Goal: Communication & Community: Answer question/provide support

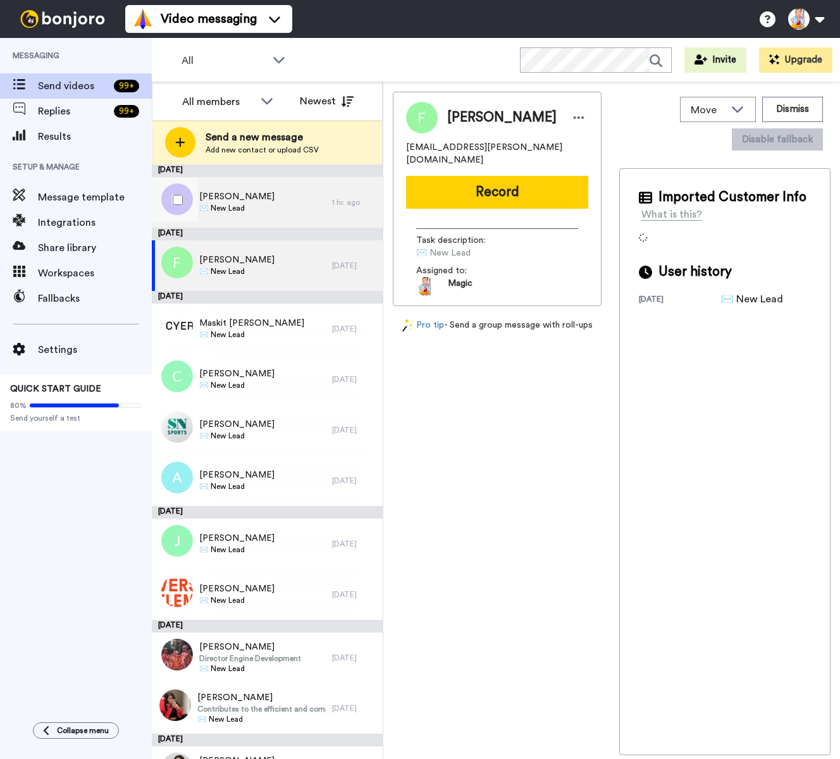
click at [264, 202] on div "[PERSON_NAME] ✉️ New Lead" at bounding box center [242, 202] width 180 height 51
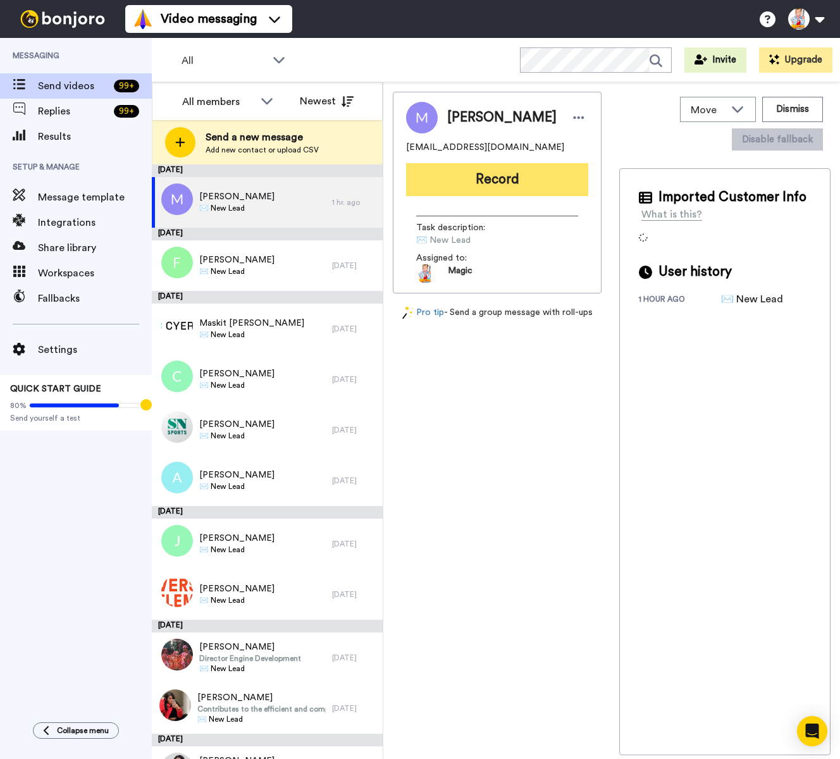
click at [481, 185] on button "Record" at bounding box center [497, 179] width 182 height 33
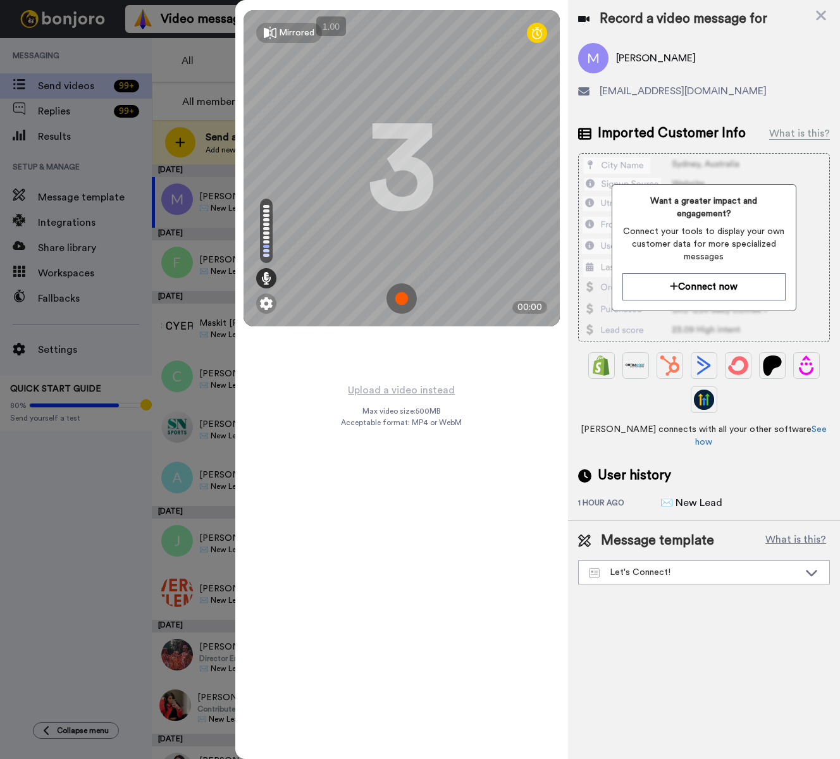
click at [403, 297] on img at bounding box center [401, 298] width 30 height 30
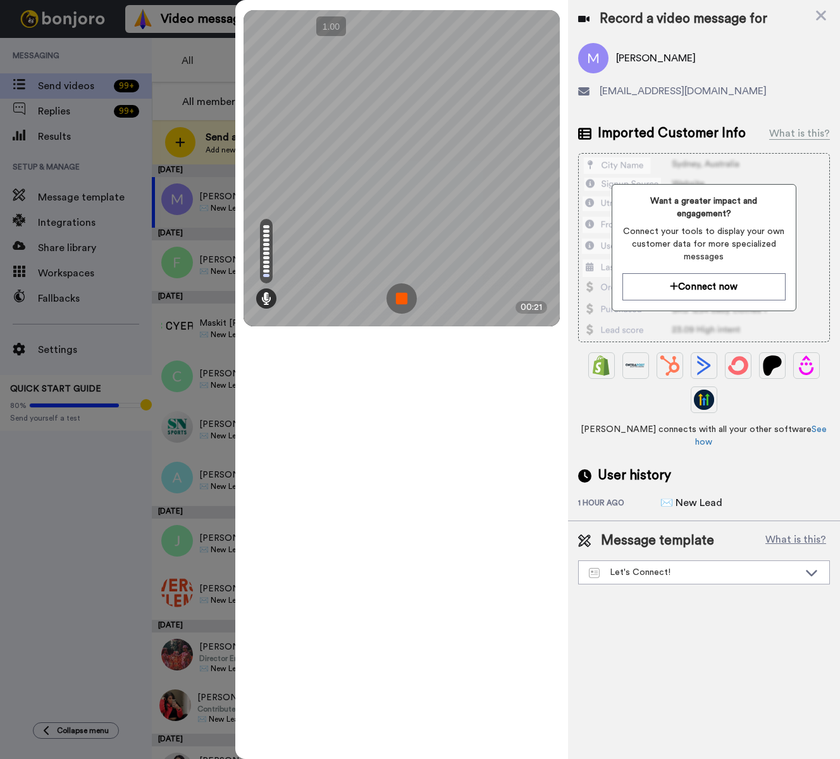
click at [403, 297] on img at bounding box center [401, 298] width 30 height 30
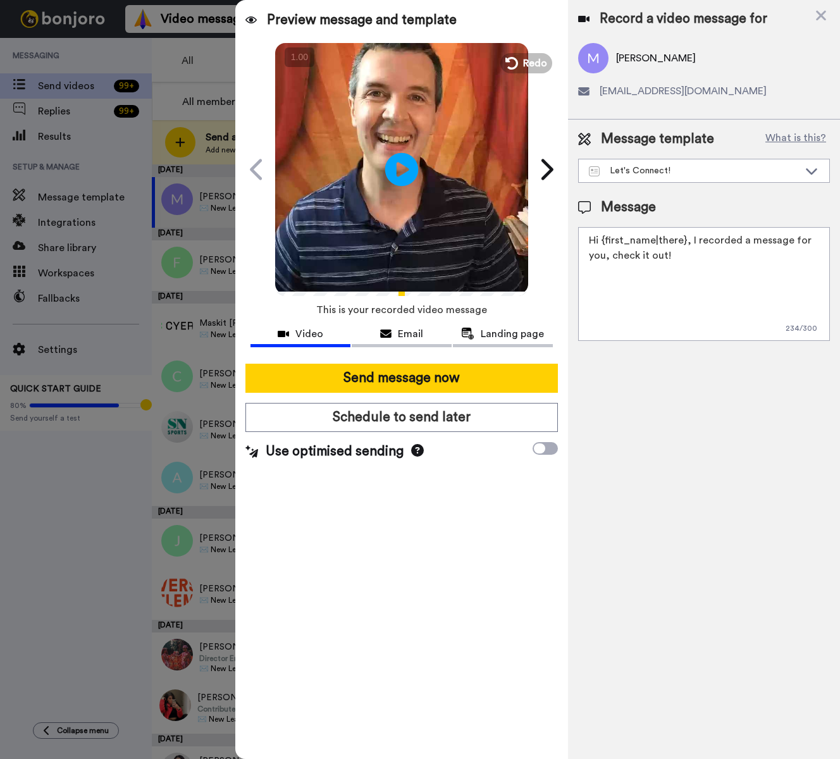
click at [403, 165] on icon "Play/Pause" at bounding box center [402, 169] width 34 height 60
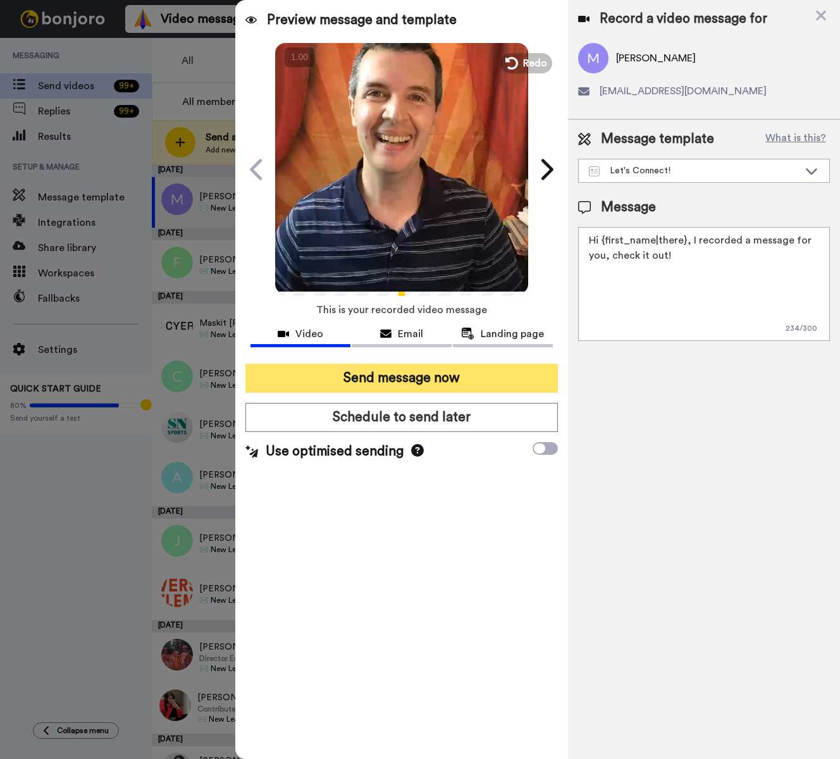
click at [450, 373] on button "Send message now" at bounding box center [401, 378] width 312 height 29
